Goal: Task Accomplishment & Management: Complete application form

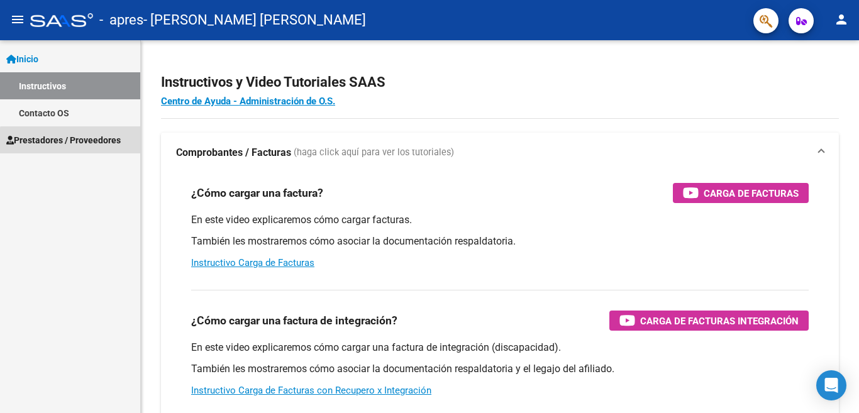
click at [70, 144] on span "Prestadores / Proveedores" at bounding box center [63, 140] width 114 height 14
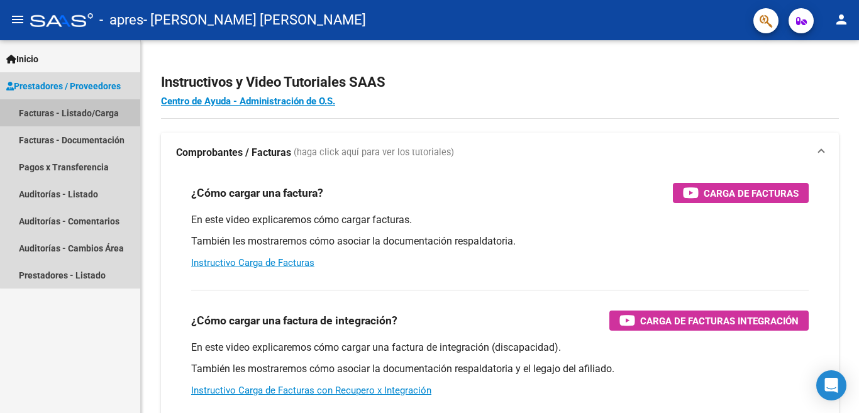
click at [71, 115] on link "Facturas - Listado/Carga" at bounding box center [70, 112] width 140 height 27
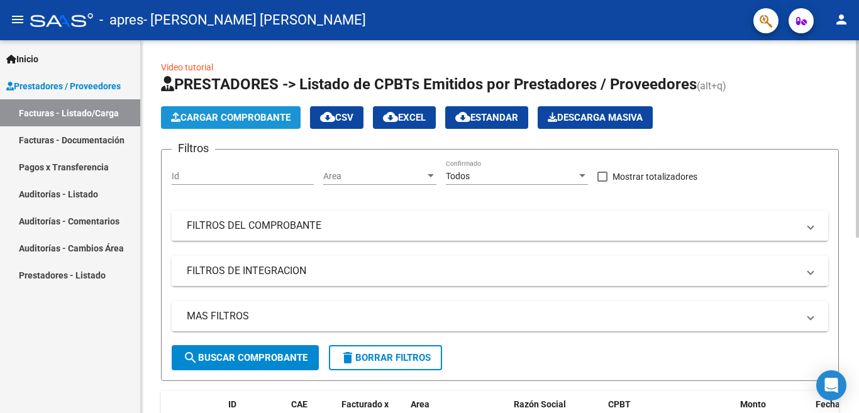
click at [230, 124] on button "Cargar Comprobante" at bounding box center [231, 117] width 140 height 23
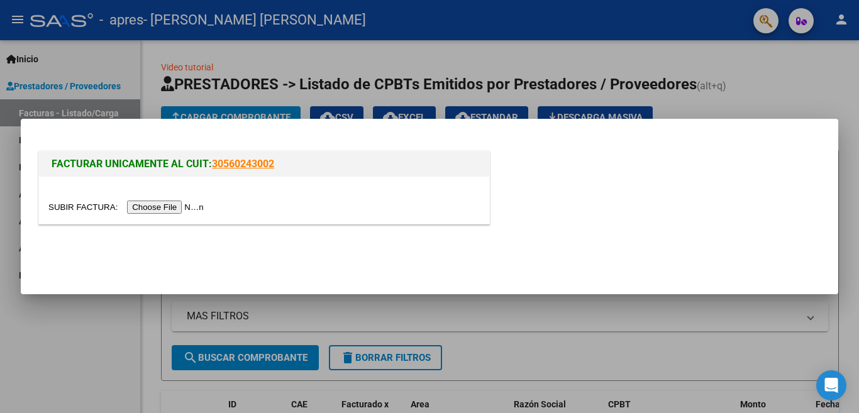
click at [153, 206] on input "file" at bounding box center [127, 207] width 159 height 13
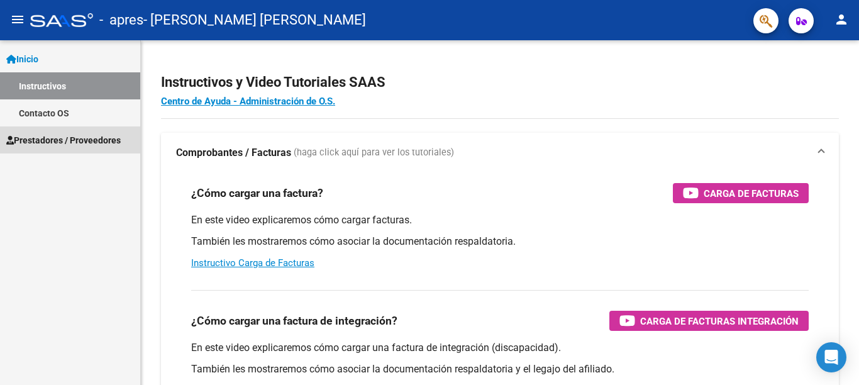
click at [85, 140] on span "Prestadores / Proveedores" at bounding box center [63, 140] width 114 height 14
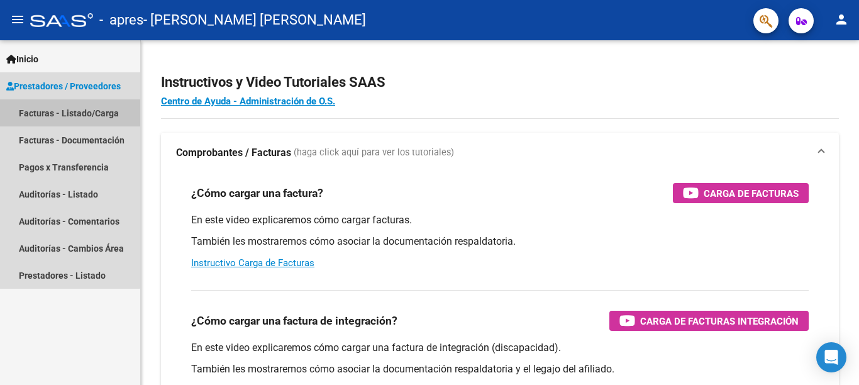
click at [50, 113] on link "Facturas - Listado/Carga" at bounding box center [70, 112] width 140 height 27
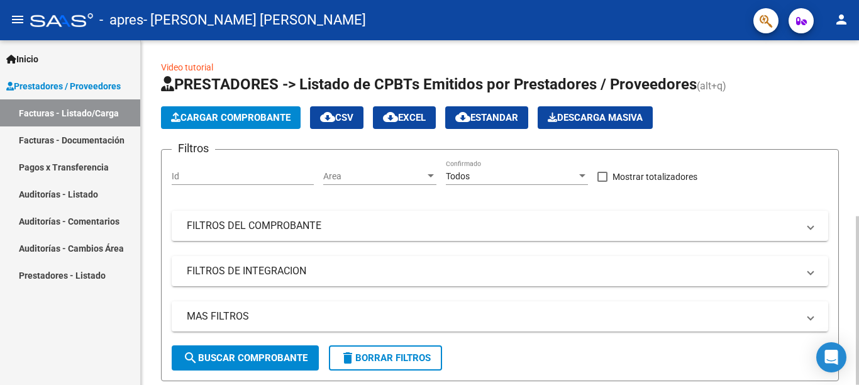
click at [226, 113] on span "Cargar Comprobante" at bounding box center [230, 117] width 119 height 11
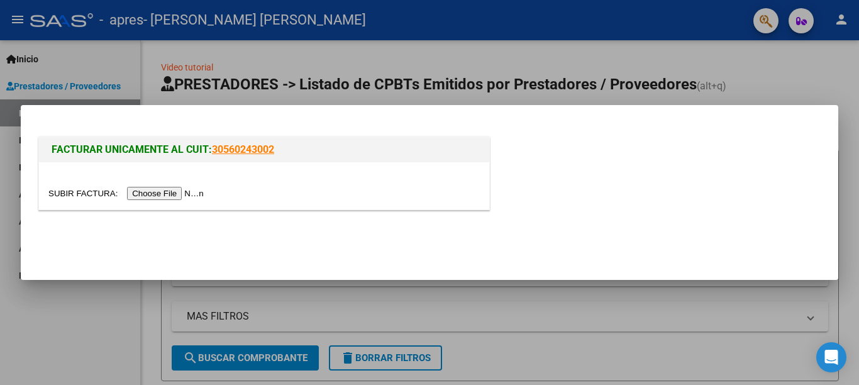
click at [162, 191] on input "file" at bounding box center [127, 193] width 159 height 13
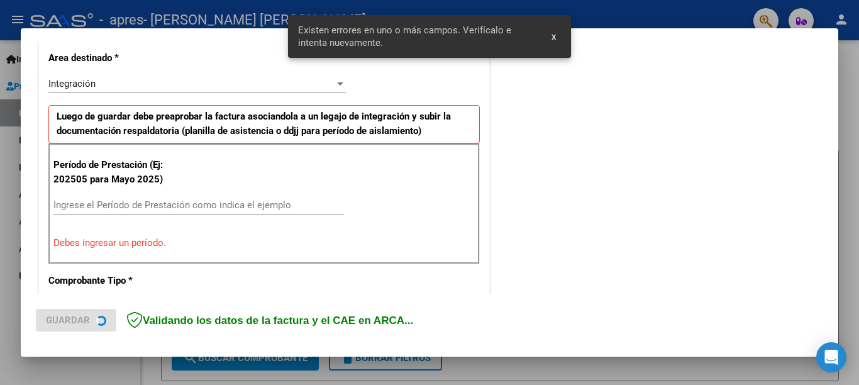
scroll to position [313, 0]
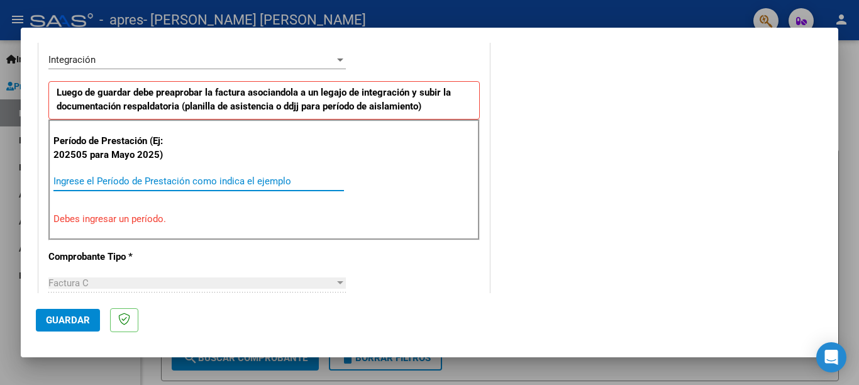
click at [84, 183] on input "Ingrese el Período de Prestación como indica el ejemplo" at bounding box center [198, 180] width 291 height 11
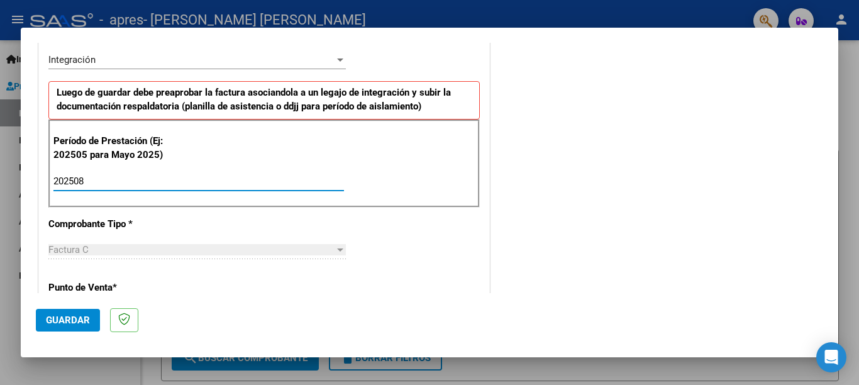
type input "202508"
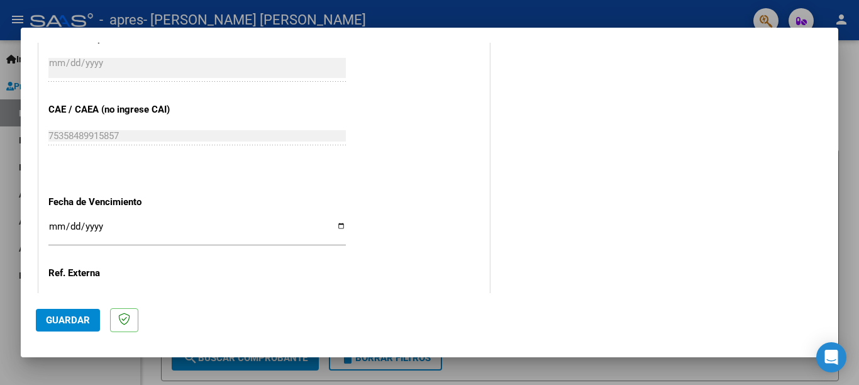
scroll to position [816, 0]
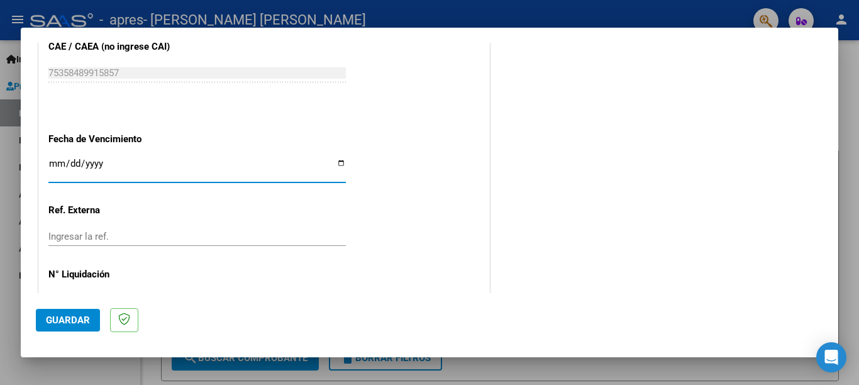
click at [337, 158] on input "Ingresar la fecha" at bounding box center [196, 168] width 297 height 20
type input "2025-09-11"
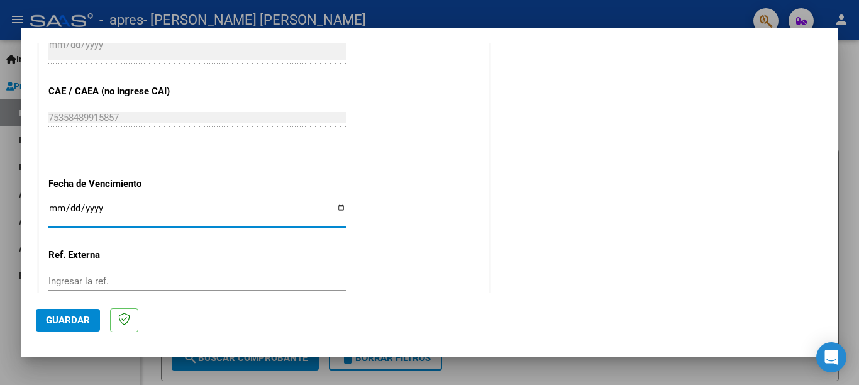
scroll to position [841, 0]
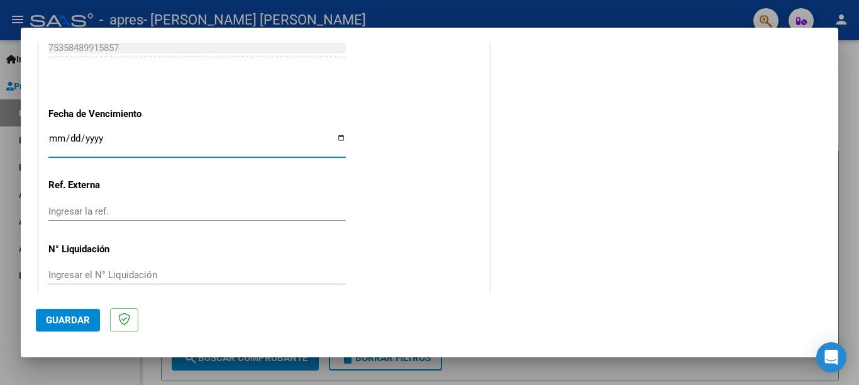
click at [66, 315] on span "Guardar" at bounding box center [68, 319] width 44 height 11
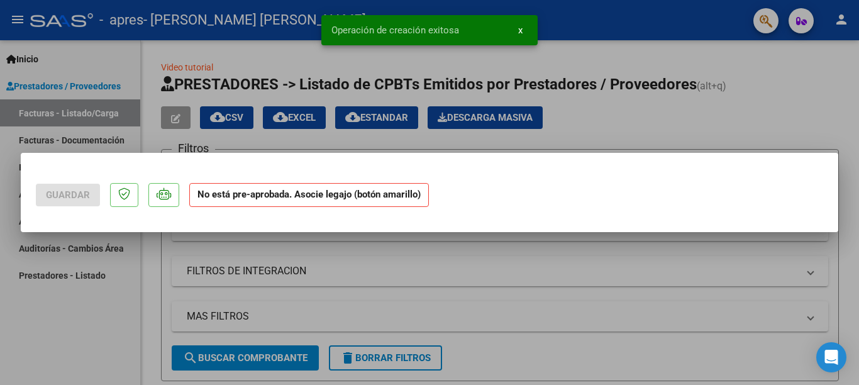
scroll to position [0, 0]
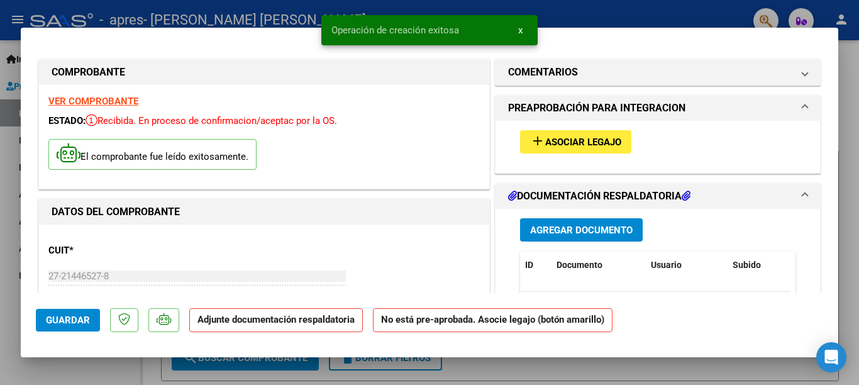
click at [570, 143] on span "Asociar Legajo" at bounding box center [583, 141] width 76 height 11
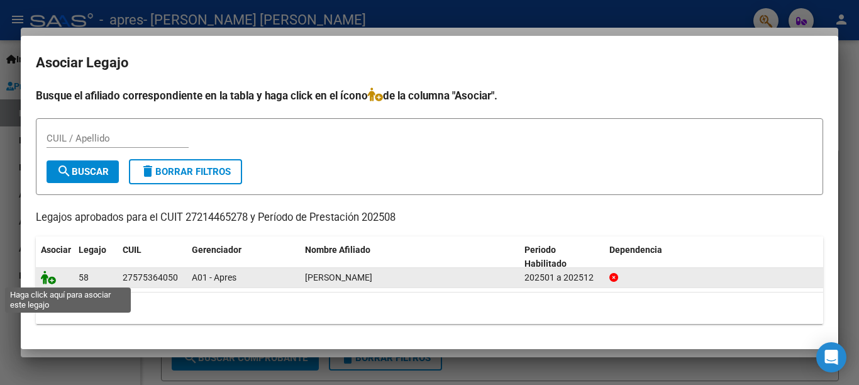
click at [47, 279] on icon at bounding box center [48, 277] width 15 height 14
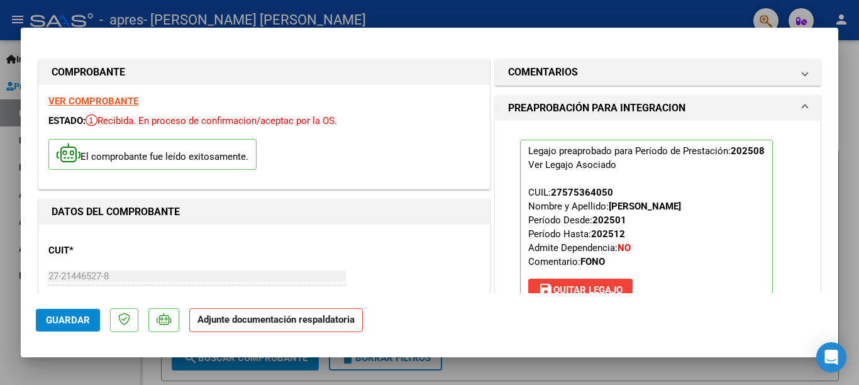
click at [60, 314] on span "Guardar" at bounding box center [68, 319] width 44 height 11
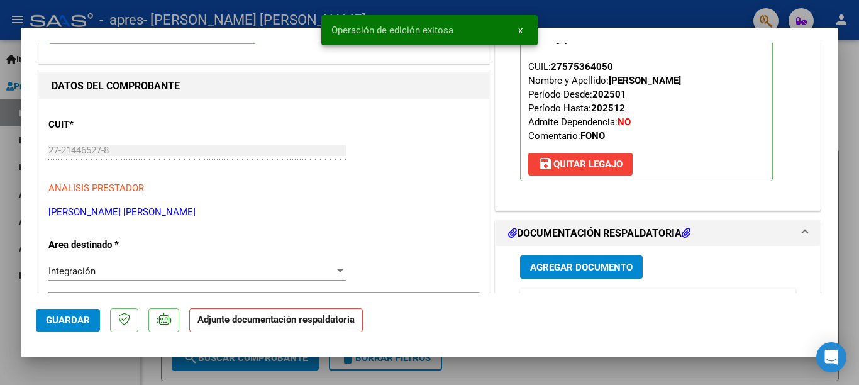
scroll to position [189, 0]
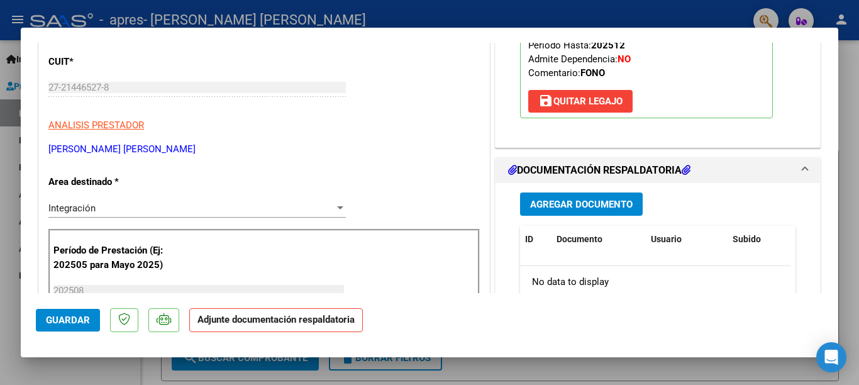
click at [574, 204] on span "Agregar Documento" at bounding box center [581, 204] width 103 height 11
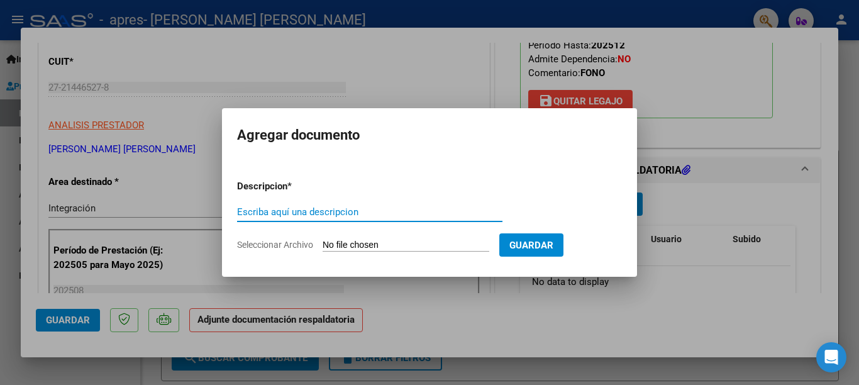
click at [275, 211] on input "Escriba aquí una descripcion" at bounding box center [369, 211] width 265 height 11
type input "factura"
click at [352, 244] on input "Seleccionar Archivo" at bounding box center [406, 246] width 167 height 12
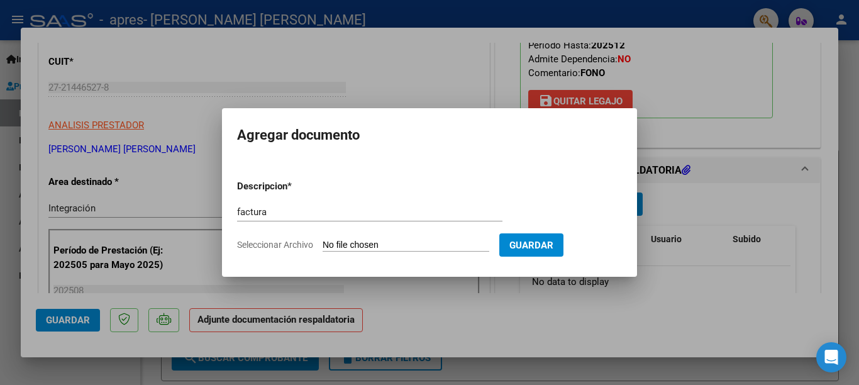
type input "C:\fakepath\27214465278_011_00002_00001283 mailin.pdf"
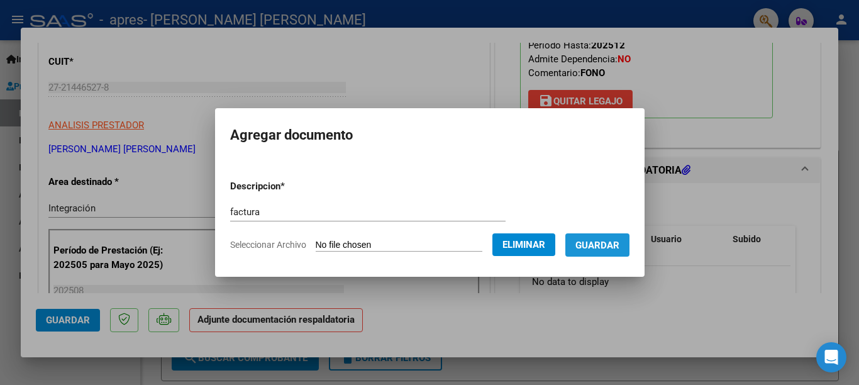
click at [600, 241] on span "Guardar" at bounding box center [597, 245] width 44 height 11
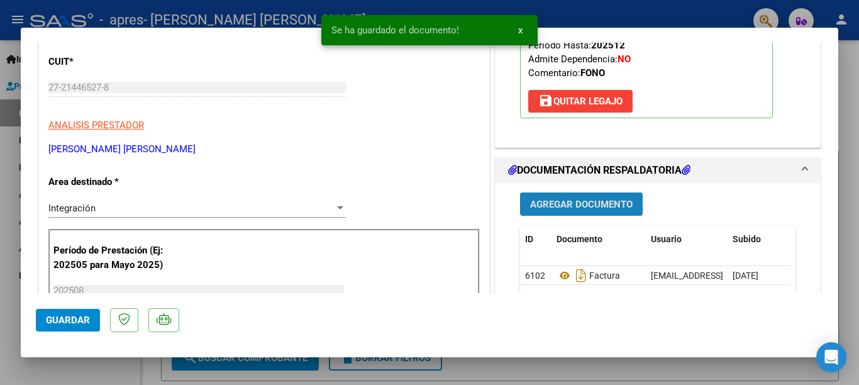
click at [570, 207] on span "Agregar Documento" at bounding box center [581, 204] width 103 height 11
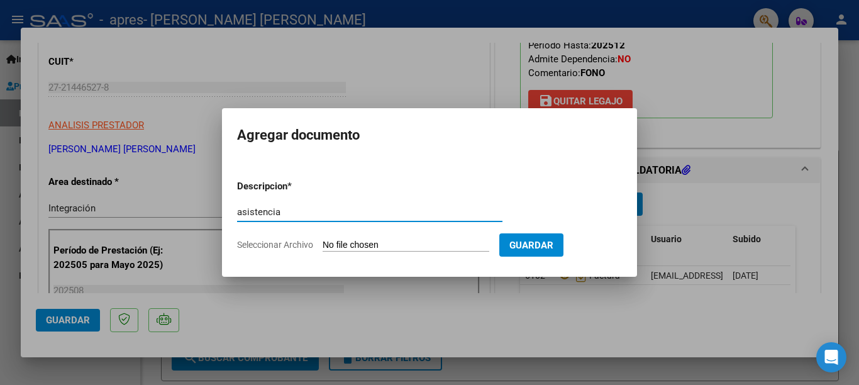
type input "asistencia"
click at [338, 243] on input "Seleccionar Archivo" at bounding box center [406, 246] width 167 height 12
type input "C:\fakepath\mailin asis agosto25.pdf"
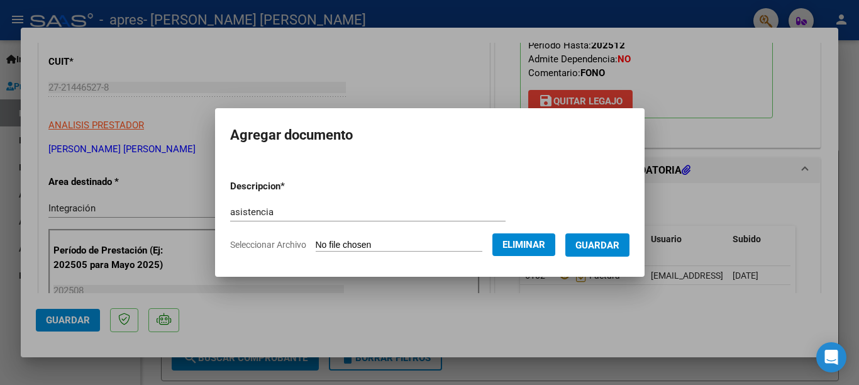
click at [601, 243] on span "Guardar" at bounding box center [597, 245] width 44 height 11
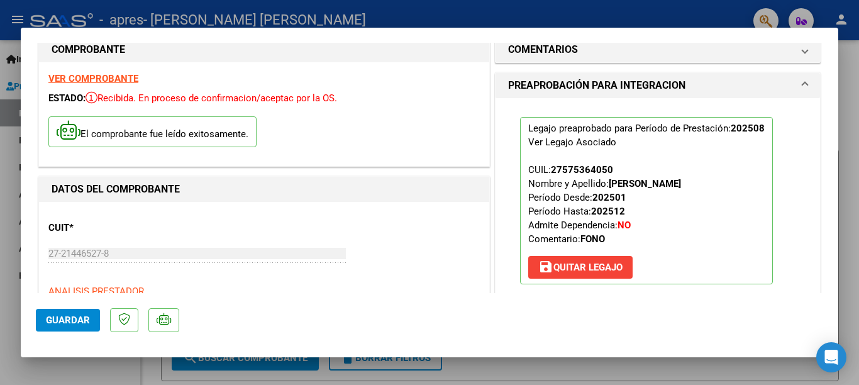
scroll to position [0, 0]
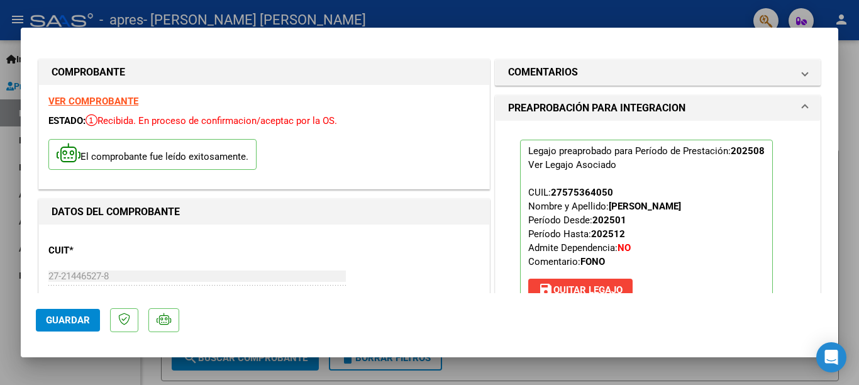
click at [802, 106] on span at bounding box center [804, 108] width 5 height 15
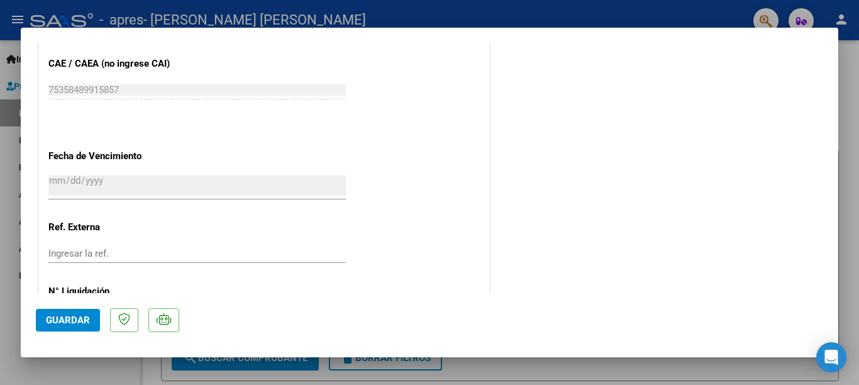
scroll to position [860, 0]
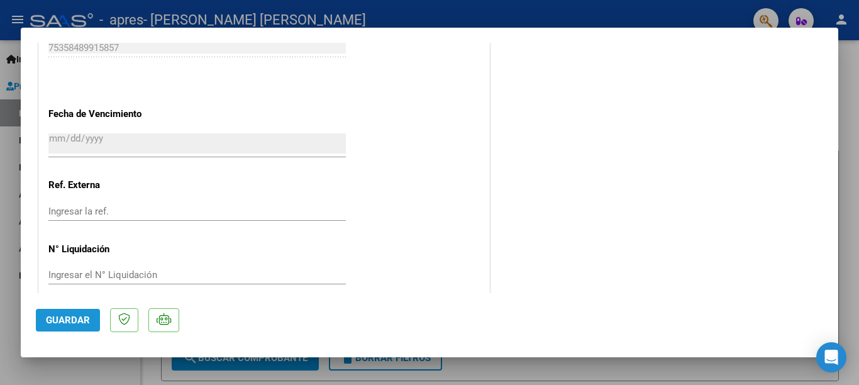
click at [70, 317] on span "Guardar" at bounding box center [68, 319] width 44 height 11
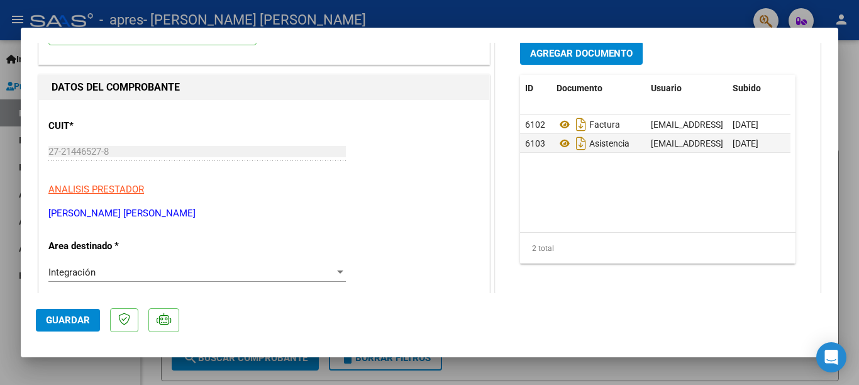
scroll to position [0, 0]
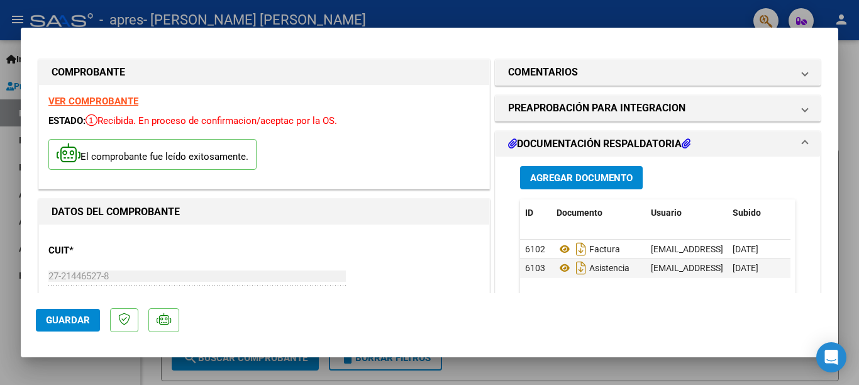
click at [525, 242] on div "6102" at bounding box center [535, 249] width 21 height 14
